Goal: Find specific page/section: Find specific page/section

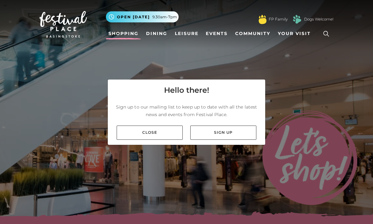
click at [157, 140] on link "Close" at bounding box center [150, 133] width 66 height 14
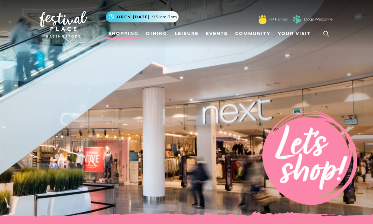
click at [299, 34] on span "Your Visit" at bounding box center [294, 33] width 33 height 7
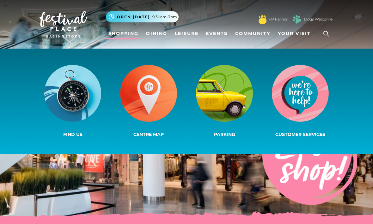
click at [157, 114] on img at bounding box center [148, 93] width 57 height 57
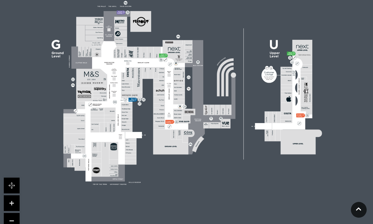
scroll to position [197, 0]
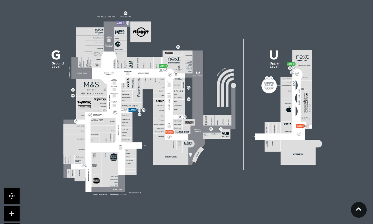
click at [357, 212] on icon at bounding box center [358, 209] width 5 height 6
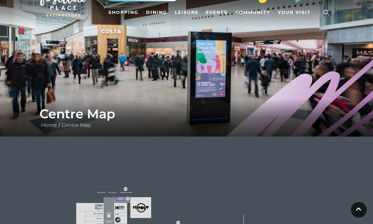
scroll to position [0, 0]
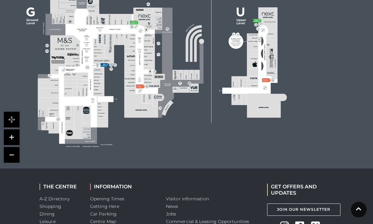
scroll to position [557, 0]
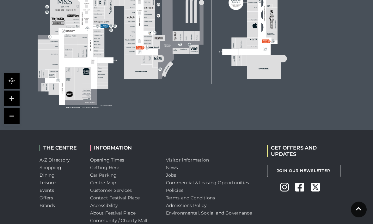
click at [361, 212] on icon at bounding box center [358, 209] width 5 height 6
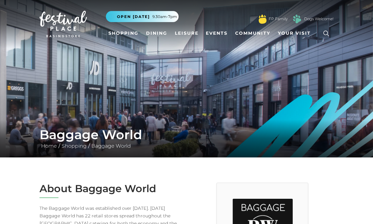
scroll to position [0, 0]
